Goal: Book appointment/travel/reservation

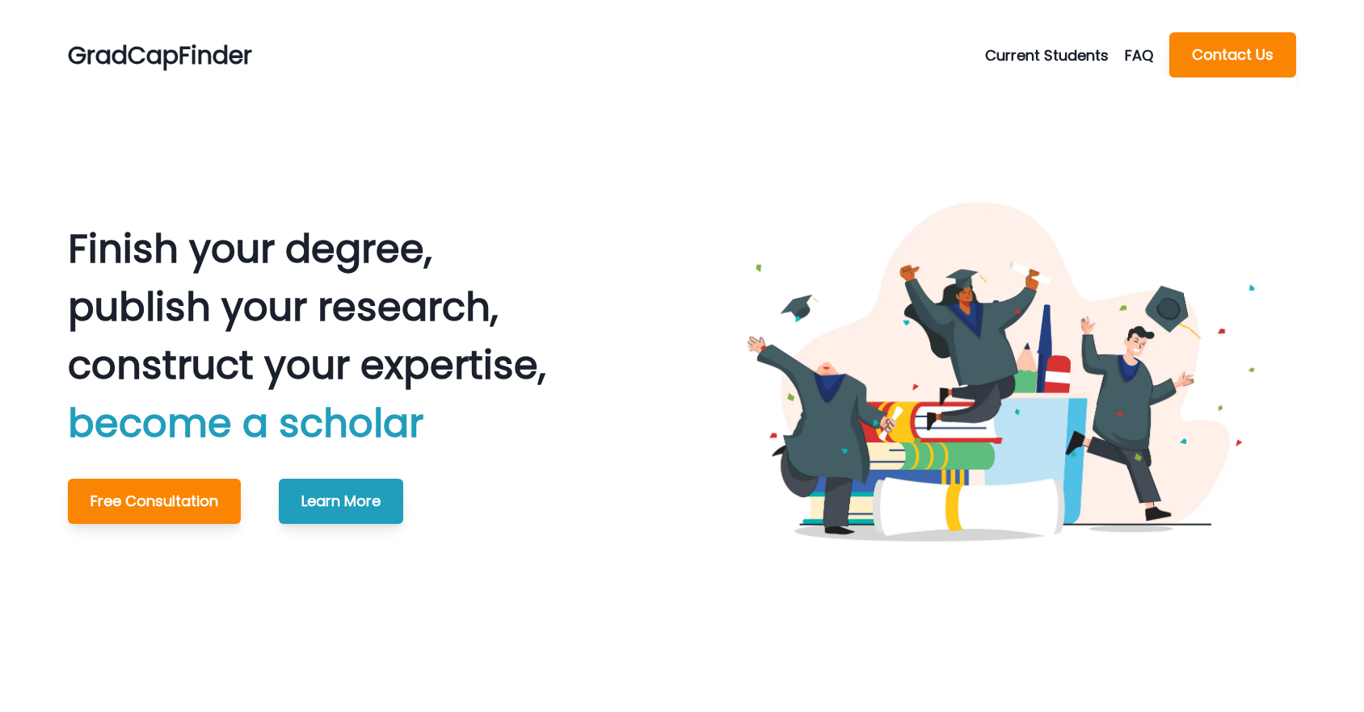
click at [1102, 56] on button "Current Students" at bounding box center [1055, 55] width 140 height 22
click at [1057, 97] on button "Schedule Meeting" at bounding box center [1076, 94] width 179 height 29
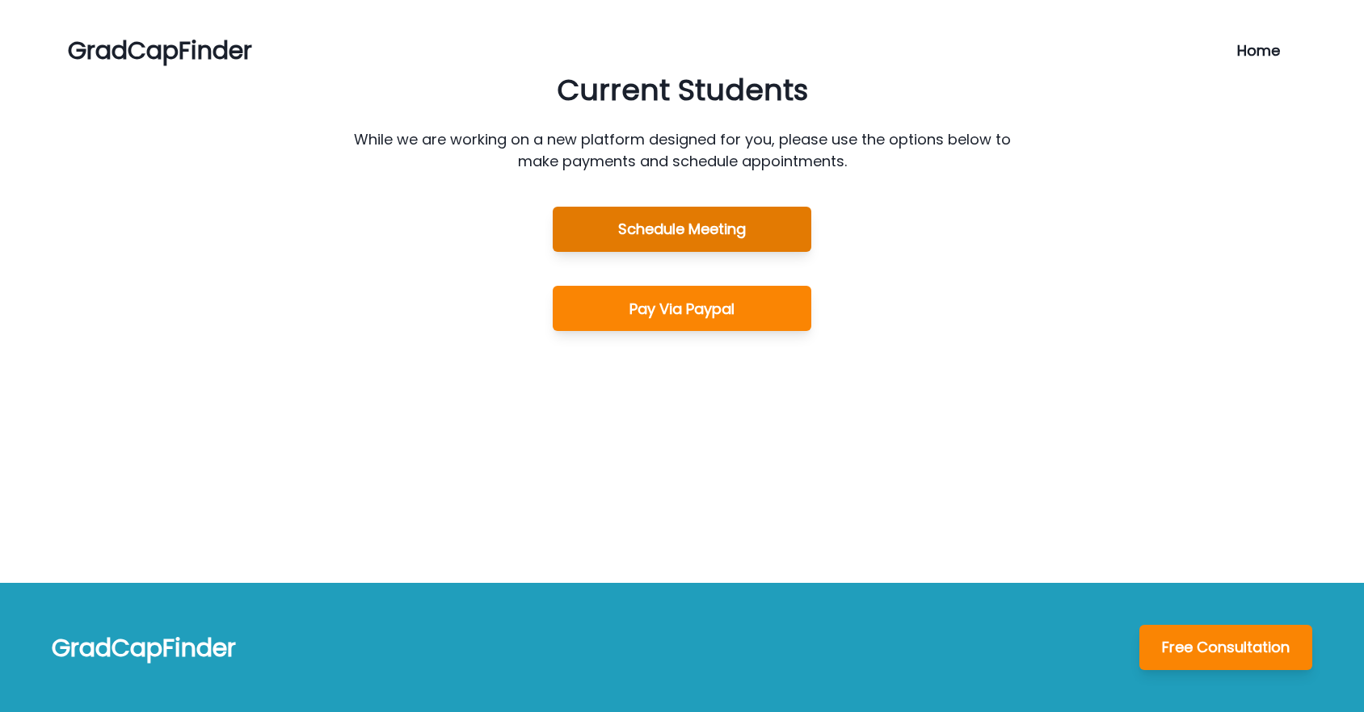
click at [765, 246] on button "Schedule Meeting" at bounding box center [682, 229] width 258 height 45
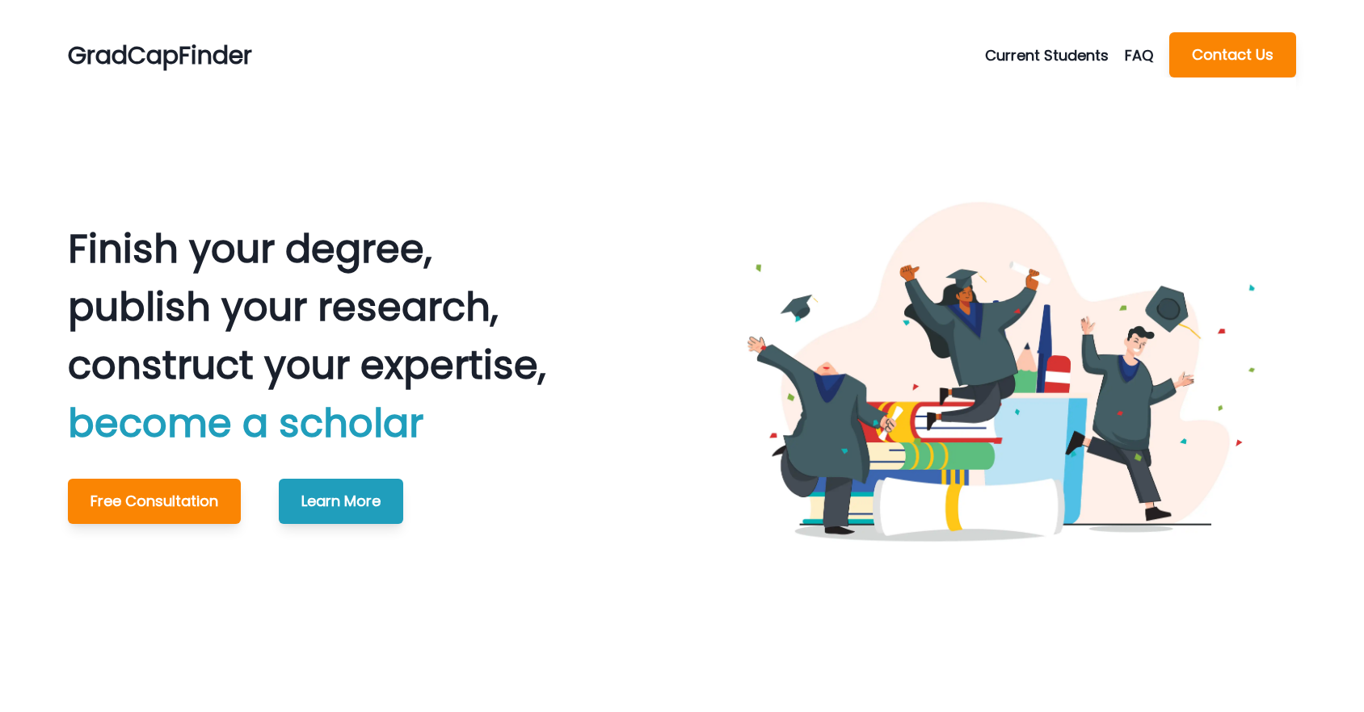
click at [1065, 44] on button "Current Students" at bounding box center [1055, 55] width 140 height 22
click at [1035, 96] on button "Schedule Meeting" at bounding box center [1076, 94] width 179 height 29
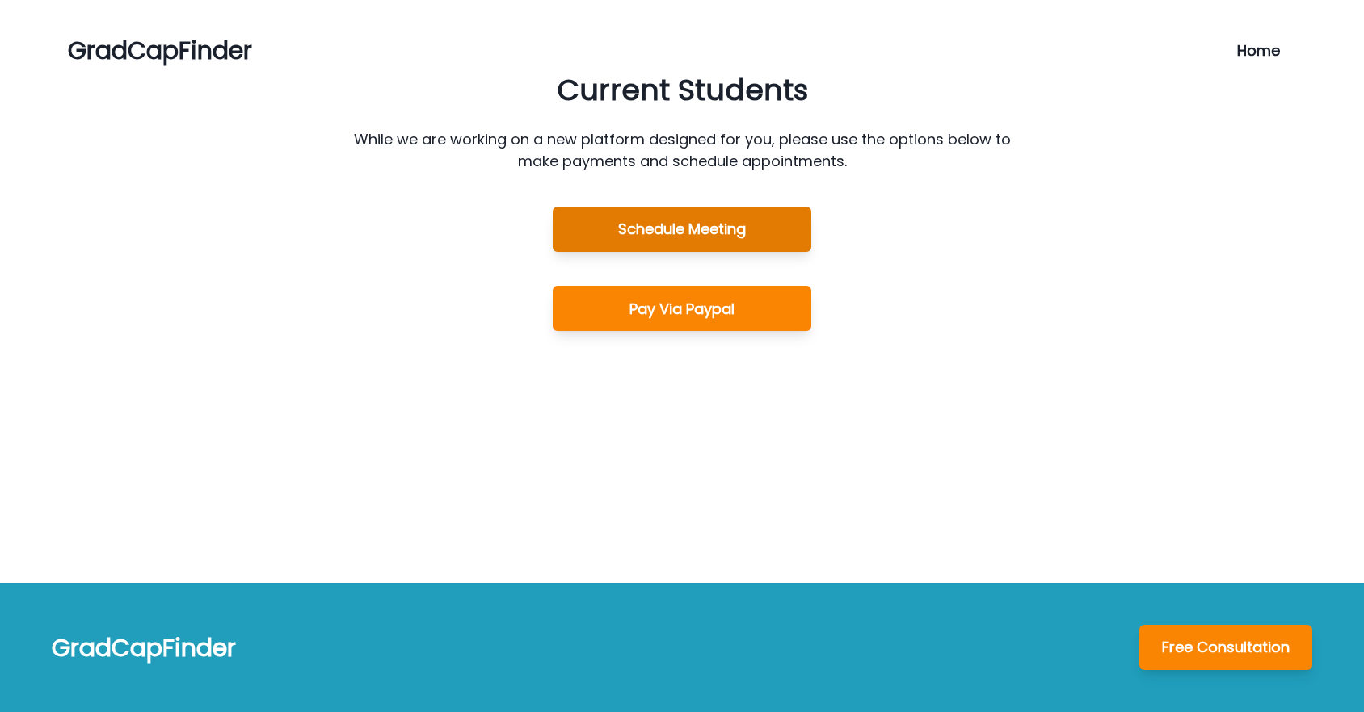
click at [709, 225] on button "Schedule Meeting" at bounding box center [682, 229] width 258 height 45
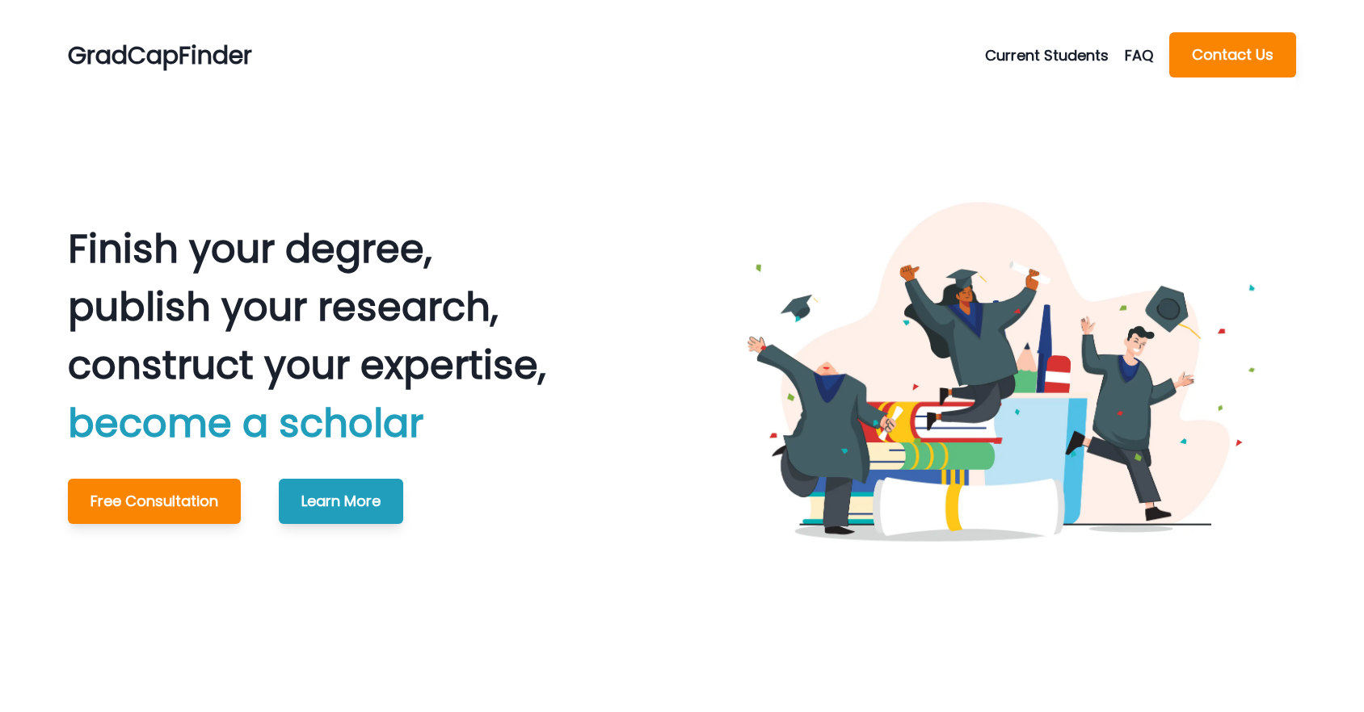
click at [1027, 57] on button "Current Students" at bounding box center [1055, 55] width 140 height 22
click at [1018, 95] on button "Schedule Meeting" at bounding box center [1076, 94] width 179 height 29
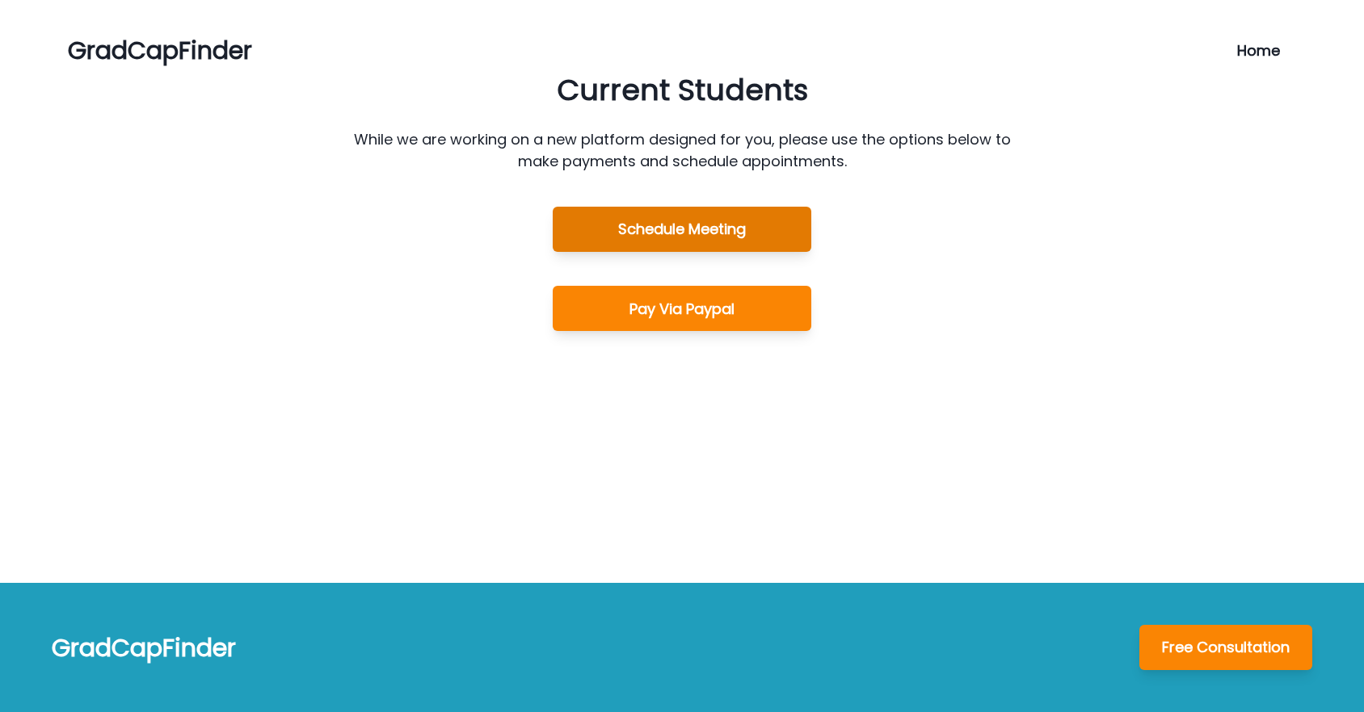
click at [675, 220] on button "Schedule Meeting" at bounding box center [682, 229] width 258 height 45
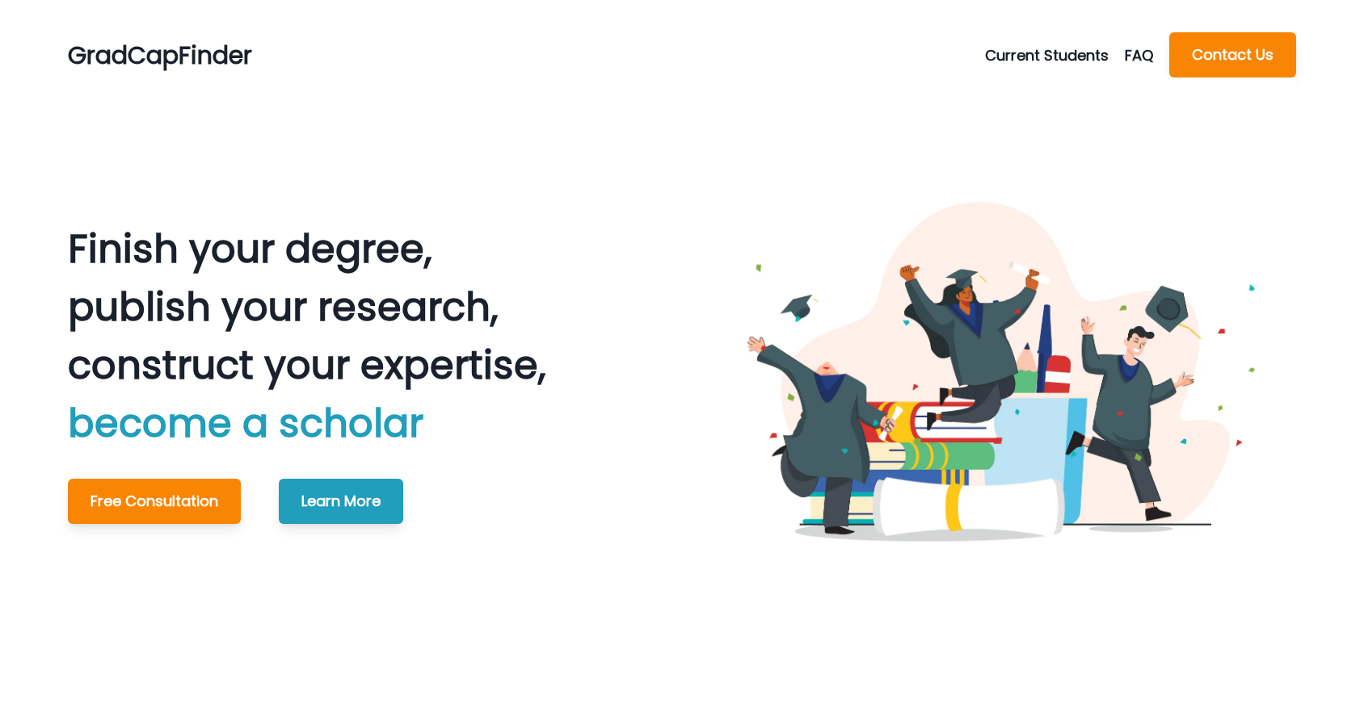
click at [1015, 53] on button "Current Students" at bounding box center [1055, 55] width 140 height 22
click at [1019, 96] on button "Schedule Meeting" at bounding box center [1076, 94] width 179 height 29
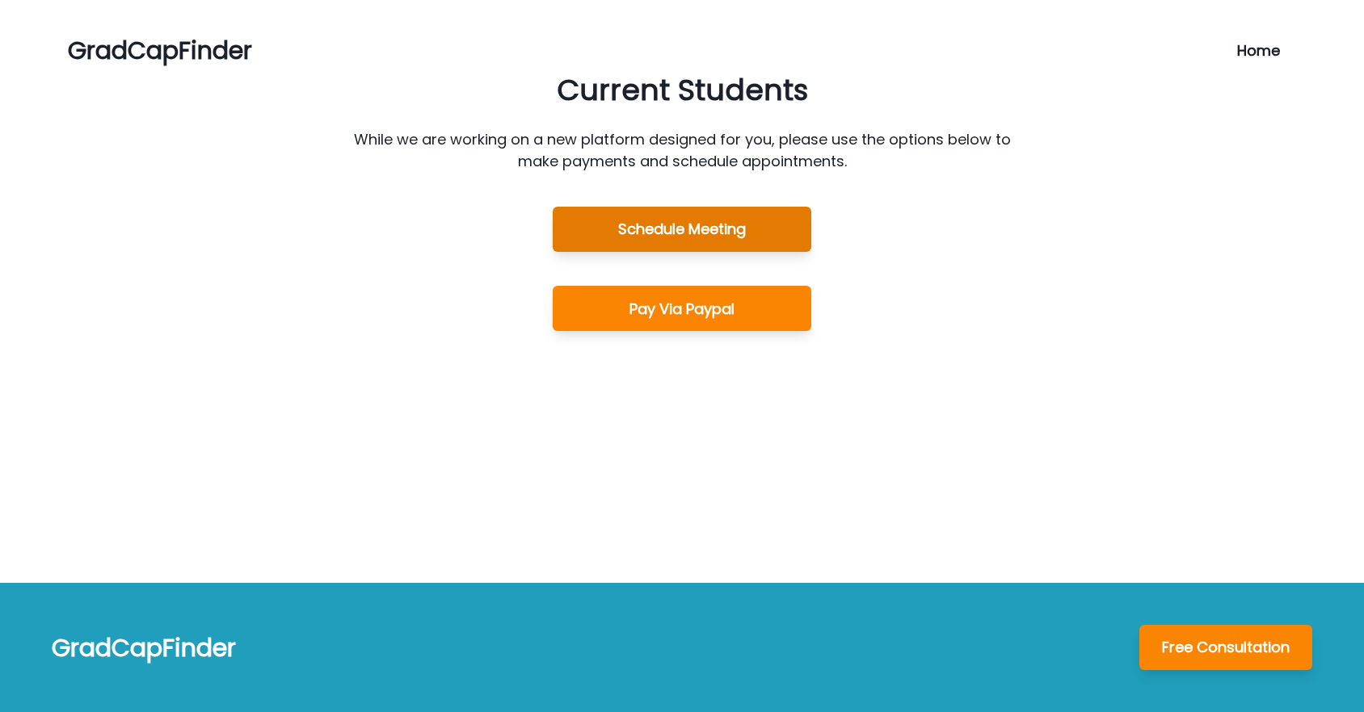
click at [742, 237] on button "Schedule Meeting" at bounding box center [682, 229] width 258 height 45
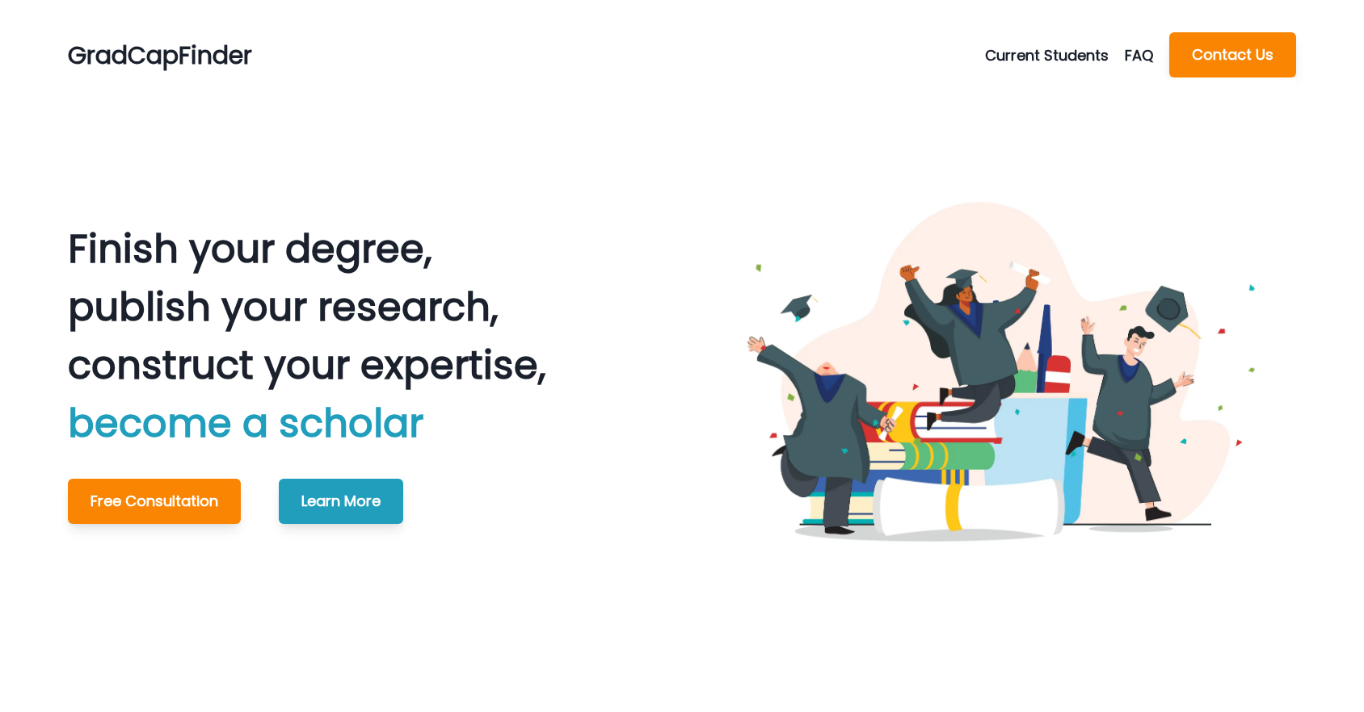
click at [1009, 61] on button "Current Students" at bounding box center [1055, 55] width 140 height 22
click at [1007, 97] on button "Schedule Meeting" at bounding box center [1076, 94] width 179 height 29
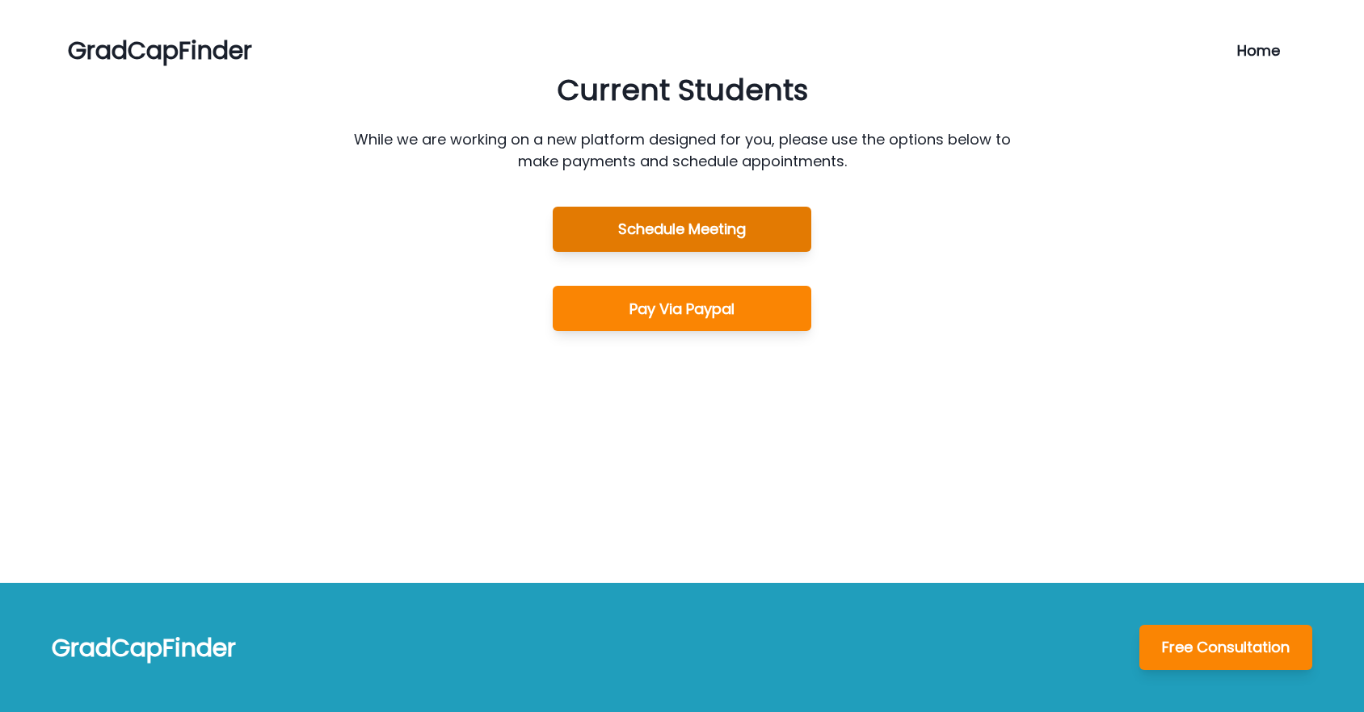
click at [711, 236] on button "Schedule Meeting" at bounding box center [682, 229] width 258 height 45
